Goal: Information Seeking & Learning: Understand process/instructions

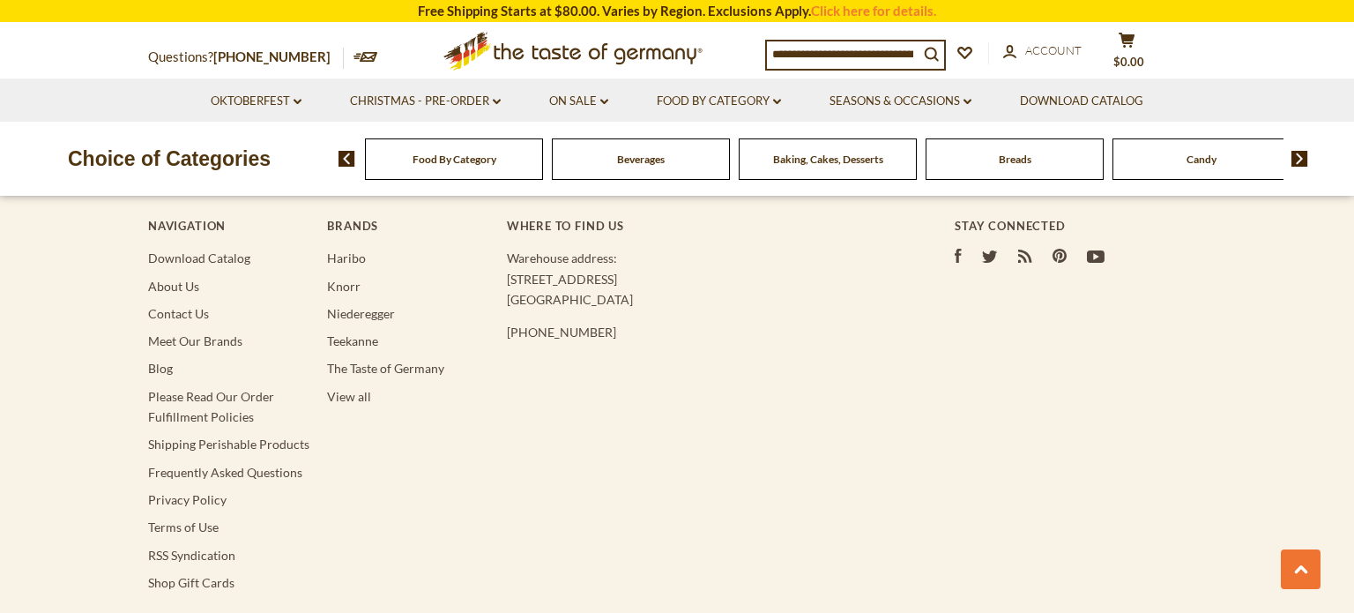
scroll to position [3464, 0]
click at [243, 435] on link "Shipping Perishable Products" at bounding box center [228, 442] width 161 height 15
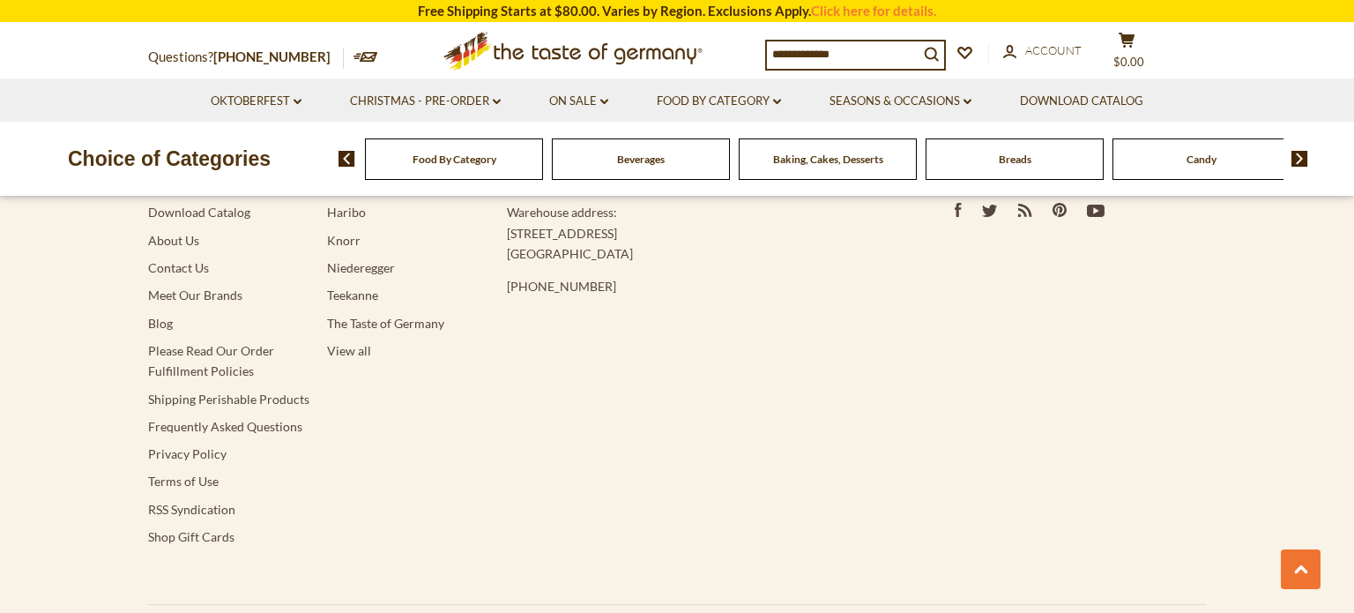
scroll to position [2419, 0]
